Goal: Check status: Check status

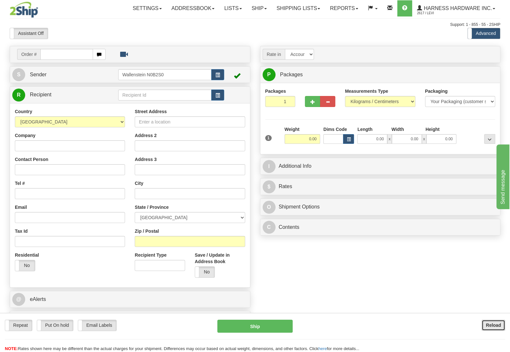
click at [493, 322] on button "Reload" at bounding box center [494, 325] width 24 height 11
click at [266, 11] on link "Ship" at bounding box center [259, 8] width 25 height 16
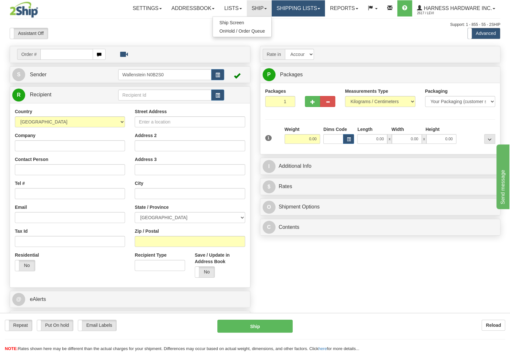
click at [278, 8] on link "Shipping lists" at bounding box center [298, 8] width 53 height 16
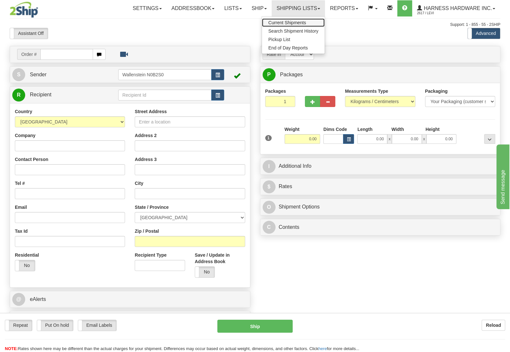
click at [283, 23] on span "Current Shipments" at bounding box center [288, 22] width 38 height 5
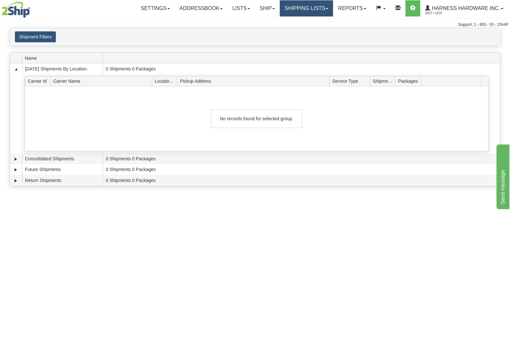
click at [294, 8] on link "Shipping lists" at bounding box center [306, 8] width 53 height 16
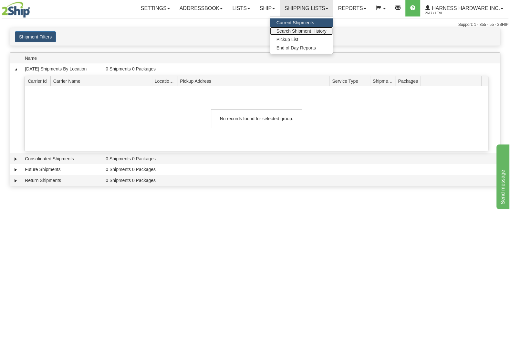
click at [290, 30] on span "Search Shipment History" at bounding box center [302, 30] width 50 height 5
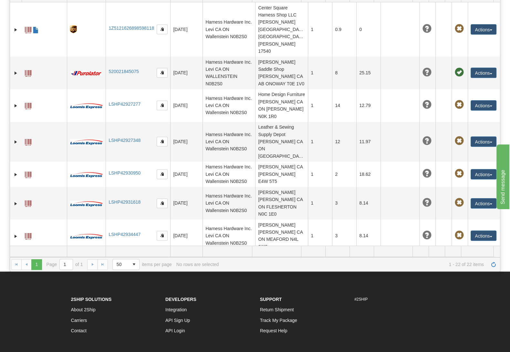
scroll to position [238, 0]
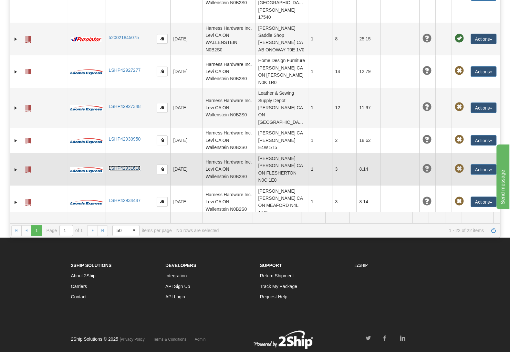
click at [116, 166] on link "LSHP42931618" at bounding box center [125, 168] width 32 height 5
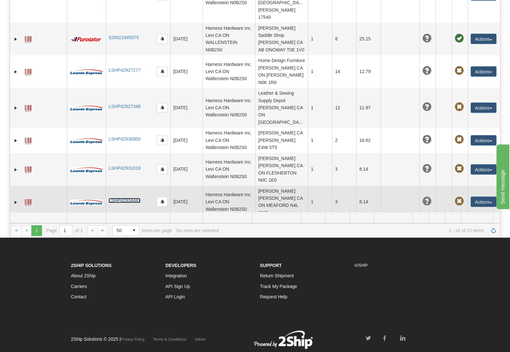
click at [135, 198] on link "LSHP42934447" at bounding box center [125, 200] width 32 height 5
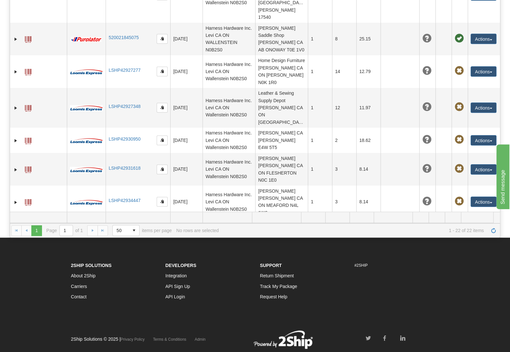
click at [133, 231] on link "LSHP42935016" at bounding box center [125, 233] width 32 height 5
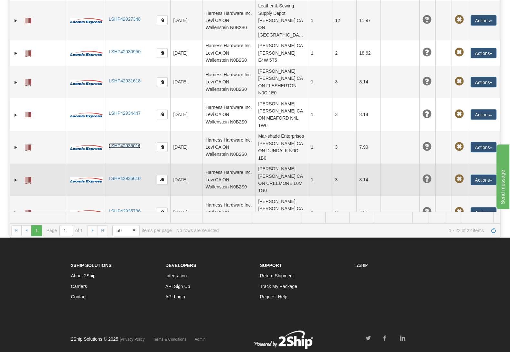
scroll to position [116, 0]
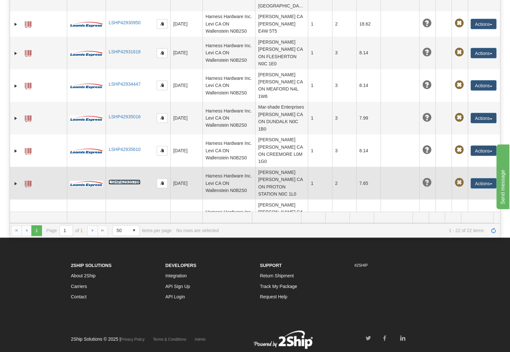
click at [132, 179] on link "LSHP42935786" at bounding box center [125, 181] width 32 height 5
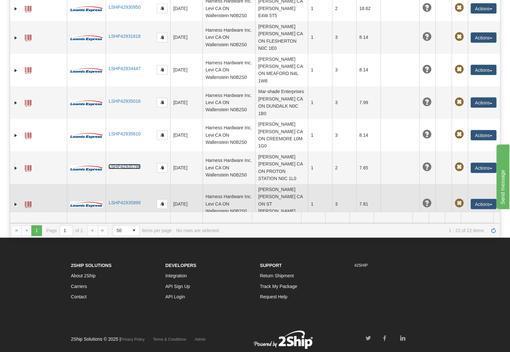
scroll to position [145, 0]
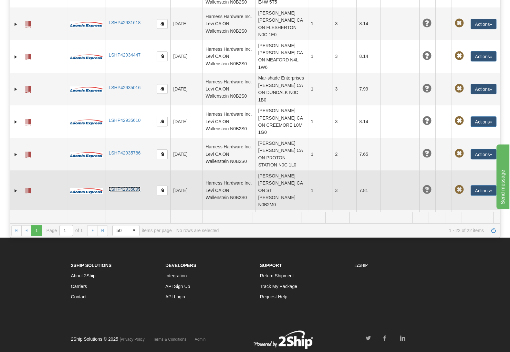
click at [128, 187] on link "LSHP42935899" at bounding box center [125, 189] width 32 height 5
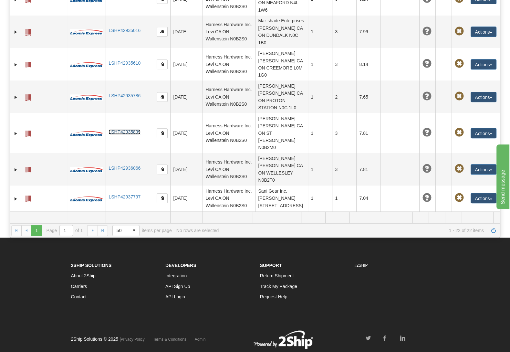
scroll to position [204, 0]
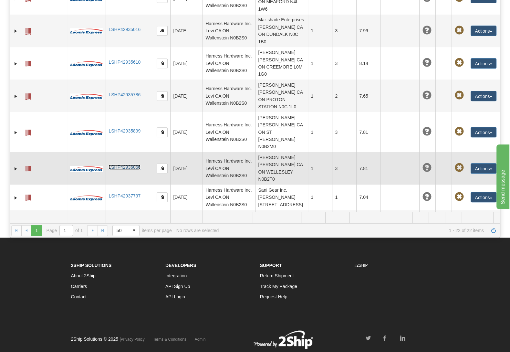
click at [132, 165] on link "LSHP42936066" at bounding box center [125, 167] width 32 height 5
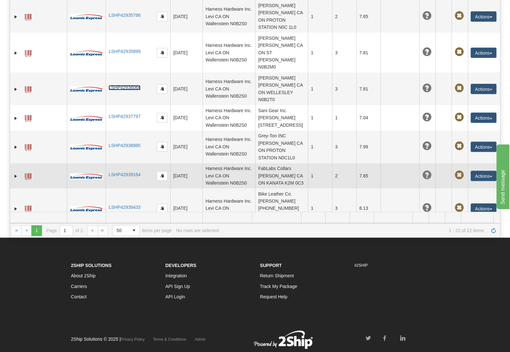
scroll to position [291, 0]
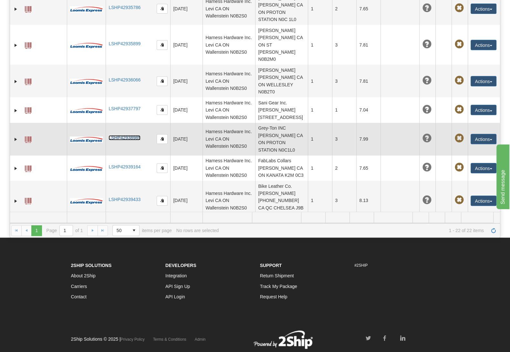
click at [131, 135] on link "LSHP42938985" at bounding box center [125, 137] width 32 height 5
